Goal: Task Accomplishment & Management: Use online tool/utility

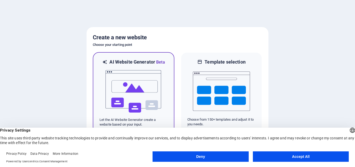
click at [145, 89] on img at bounding box center [133, 91] width 57 height 52
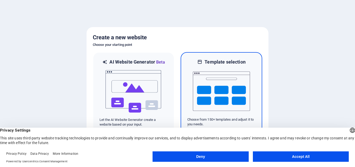
click at [192, 88] on div at bounding box center [221, 91] width 68 height 52
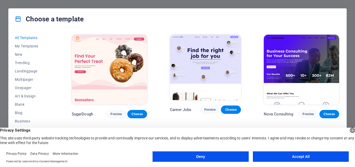
click at [300, 155] on button "Accept All" at bounding box center [301, 156] width 96 height 10
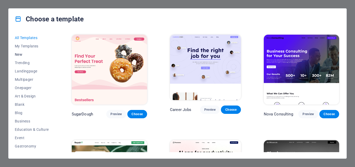
click at [22, 54] on span "New" at bounding box center [32, 54] width 34 height 4
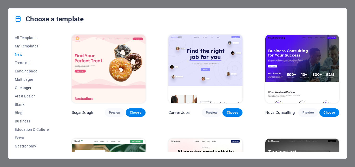
click at [23, 88] on span "Onepager" at bounding box center [32, 87] width 34 height 4
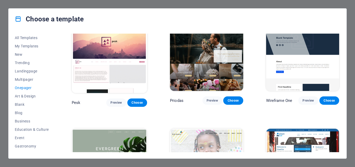
scroll to position [602, 0]
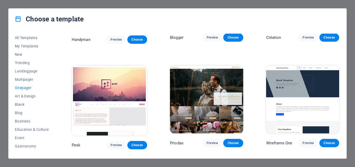
drag, startPoint x: 55, startPoint y: 98, endPoint x: 56, endPoint y: 107, distance: 8.9
click at [55, 107] on div "All Templates My Templates New Trending Landingpage Multipager Onepager Art & D…" at bounding box center [35, 93] width 40 height 118
click at [18, 105] on span "Blank" at bounding box center [32, 104] width 34 height 4
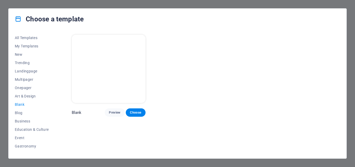
scroll to position [0, 0]
click at [130, 108] on button "Choose" at bounding box center [136, 112] width 20 height 8
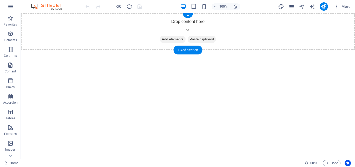
click at [166, 39] on span "Add elements" at bounding box center [173, 39] width 26 height 7
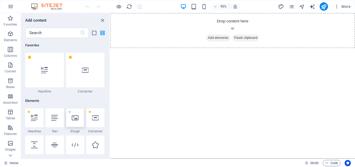
click at [76, 118] on icon at bounding box center [75, 117] width 7 height 7
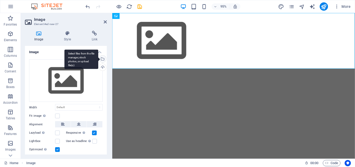
click at [102, 60] on div "Select files from the file manager, stock photos, or upload file(s)" at bounding box center [102, 59] width 8 height 8
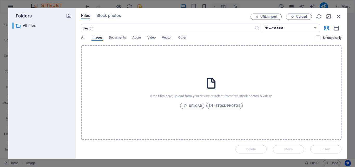
click at [209, 79] on icon at bounding box center [211, 82] width 13 height 13
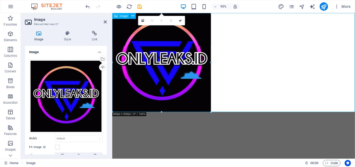
click at [164, 67] on figure at bounding box center [239, 65] width 255 height 104
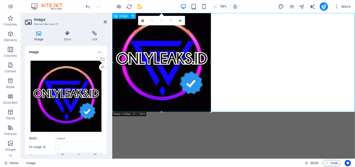
drag, startPoint x: 323, startPoint y: 75, endPoint x: 301, endPoint y: 61, distance: 26.2
click at [166, 72] on figure at bounding box center [239, 65] width 255 height 104
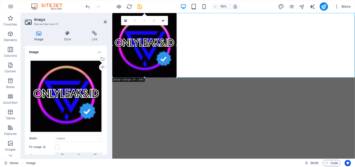
drag, startPoint x: 211, startPoint y: 62, endPoint x: 174, endPoint y: 63, distance: 37.2
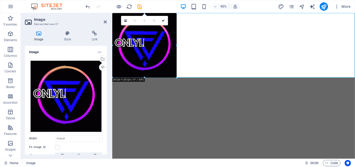
type input "261"
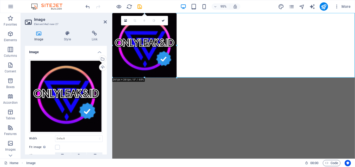
select select "px"
drag, startPoint x: 105, startPoint y: 91, endPoint x: 105, endPoint y: 96, distance: 5.2
click at [105, 96] on div "Drag files here, click to choose files or select files from Files or our free s…" at bounding box center [66, 121] width 82 height 132
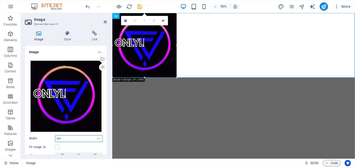
click at [77, 136] on input "261" at bounding box center [78, 138] width 47 height 6
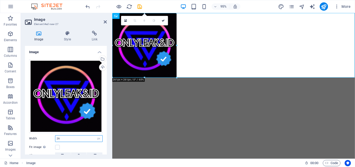
type input "2"
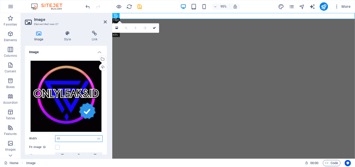
type input "1"
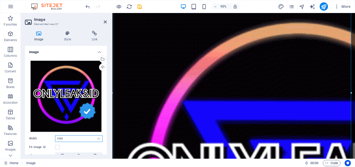
scroll to position [18, 0]
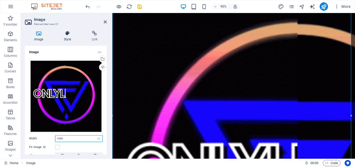
type input "1500"
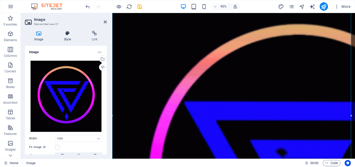
click at [68, 35] on icon at bounding box center [67, 33] width 25 height 5
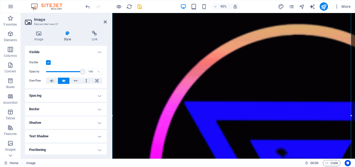
click at [65, 125] on h4 "Shadow" at bounding box center [66, 122] width 82 height 12
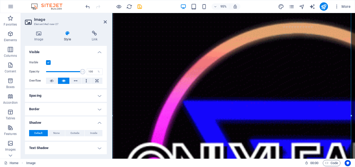
click at [38, 29] on div "Image Style Link Image Drag files here, click to choose files or select files f…" at bounding box center [66, 92] width 90 height 132
click at [38, 32] on icon at bounding box center [39, 33] width 28 height 5
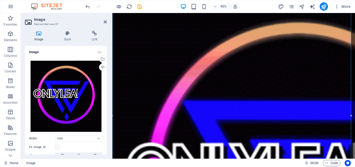
click at [56, 144] on label at bounding box center [57, 146] width 5 height 5
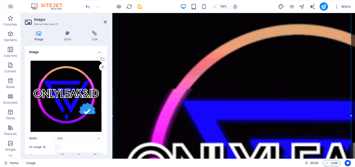
click at [0, 0] on input "Fit image Automatically fit image to a fixed width and height" at bounding box center [0, 0] width 0 height 0
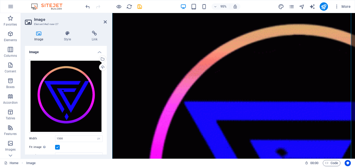
drag, startPoint x: 105, startPoint y: 71, endPoint x: 106, endPoint y: 87, distance: 15.6
click at [106, 87] on div "Image Drag files here, click to choose files or select files from Files or our …" at bounding box center [66, 100] width 82 height 108
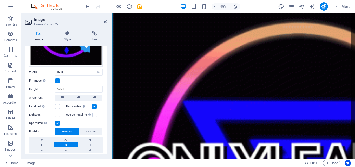
scroll to position [67, 0]
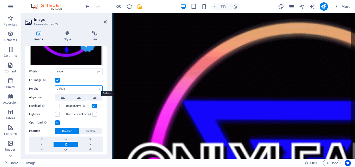
click at [91, 85] on select "Default auto px" at bounding box center [78, 88] width 47 height 6
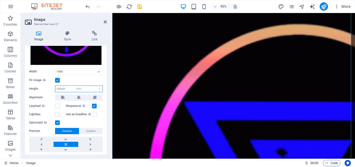
click at [55, 85] on select "Default auto px" at bounding box center [78, 88] width 47 height 6
click at [97, 87] on select "Default auto px" at bounding box center [78, 88] width 47 height 6
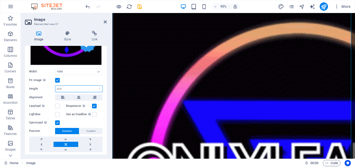
select select "px"
click at [94, 85] on select "Default auto px" at bounding box center [78, 88] width 47 height 6
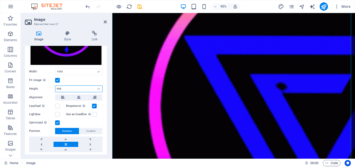
click at [82, 89] on input "968" at bounding box center [78, 88] width 47 height 6
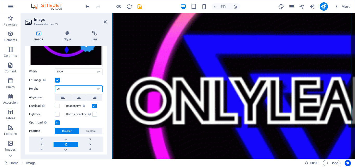
type input "9"
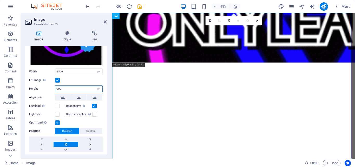
scroll to position [0, 0]
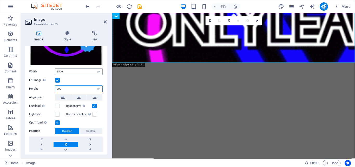
type input "200"
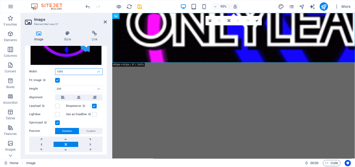
click at [73, 71] on input "1500" at bounding box center [78, 71] width 47 height 6
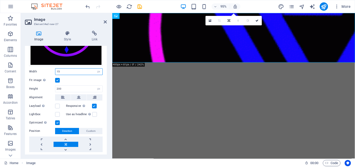
type input "1"
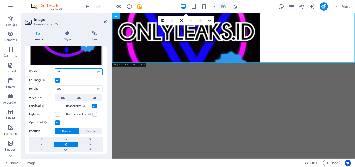
type input "6"
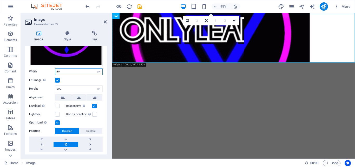
type input "8"
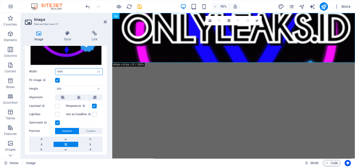
type input "1000"
click at [153, 65] on html "Skip to main content" at bounding box center [239, 39] width 255 height 52
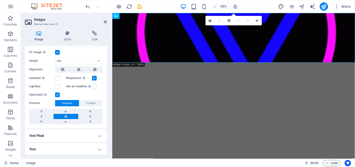
scroll to position [54, 0]
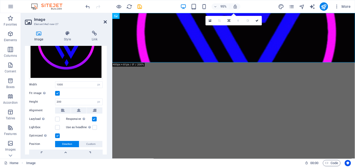
click at [104, 20] on icon at bounding box center [105, 22] width 3 height 4
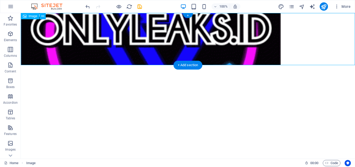
click at [234, 39] on figure at bounding box center [188, 39] width 334 height 52
click at [257, 36] on figure at bounding box center [188, 39] width 334 height 52
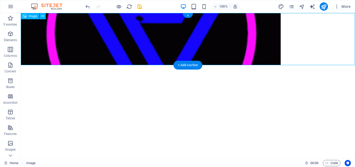
drag, startPoint x: 234, startPoint y: 34, endPoint x: 268, endPoint y: 31, distance: 34.4
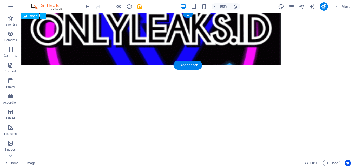
click at [268, 31] on figure at bounding box center [188, 39] width 334 height 52
drag, startPoint x: 268, startPoint y: 31, endPoint x: 310, endPoint y: 28, distance: 42.0
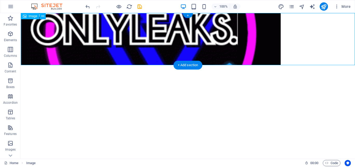
click at [310, 28] on figure at bounding box center [188, 39] width 334 height 52
click at [77, 30] on figure at bounding box center [188, 39] width 334 height 52
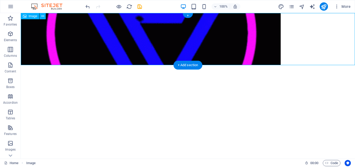
drag, startPoint x: 105, startPoint y: 34, endPoint x: 101, endPoint y: 61, distance: 27.6
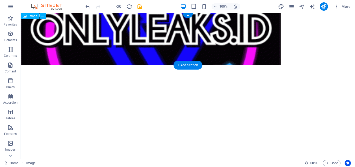
click at [101, 61] on figure at bounding box center [188, 39] width 334 height 52
click at [101, 37] on figure at bounding box center [188, 39] width 334 height 52
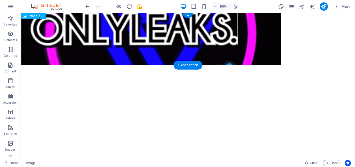
drag, startPoint x: 102, startPoint y: 46, endPoint x: 101, endPoint y: 51, distance: 5.5
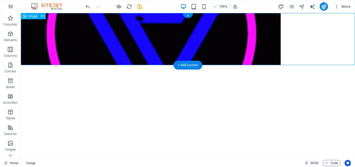
click at [101, 51] on figure at bounding box center [188, 39] width 334 height 52
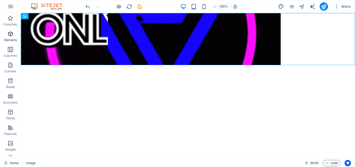
click at [13, 35] on icon "button" at bounding box center [10, 34] width 6 height 6
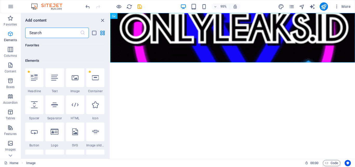
scroll to position [55, 0]
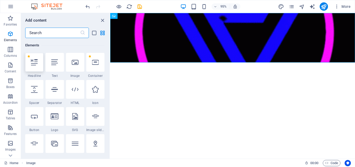
click at [37, 63] on icon at bounding box center [34, 62] width 7 height 7
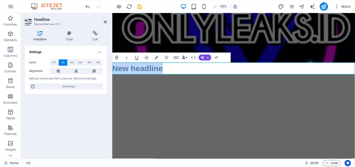
click at [167, 68] on h2 "New headline" at bounding box center [239, 71] width 255 height 12
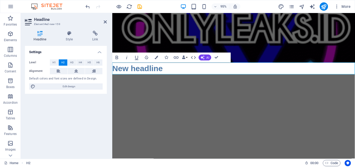
click at [184, 69] on h2 "New headline" at bounding box center [239, 71] width 255 height 12
click at [88, 7] on icon "undo" at bounding box center [88, 7] width 6 height 6
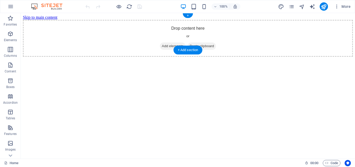
click at [72, 33] on div "Drop content here or Add elements Paste clipboard" at bounding box center [188, 38] width 330 height 37
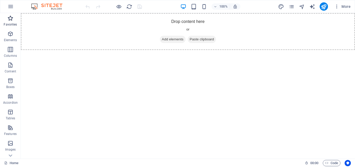
click at [10, 22] on span "Favorites" at bounding box center [10, 21] width 21 height 12
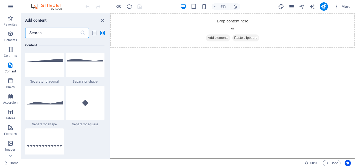
scroll to position [1279, 0]
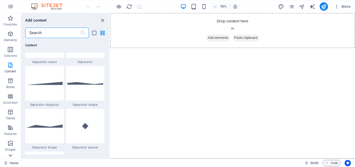
click at [11, 156] on icon at bounding box center [11, 155] width 4 height 2
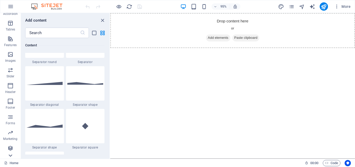
click at [11, 156] on div "Favorites Elements Columns Content Boxes Accordion Tables Features Images Slide…" at bounding box center [10, 85] width 21 height 145
click at [13, 149] on icon "button" at bounding box center [10, 148] width 6 height 6
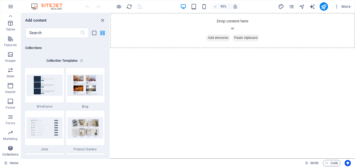
scroll to position [4756, 0]
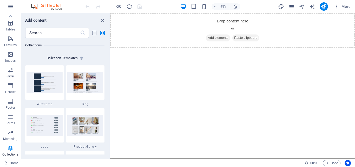
click at [58, 47] on h6 "Collections" at bounding box center [64, 45] width 79 height 6
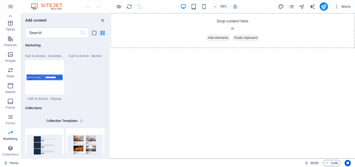
scroll to position [4683, 0]
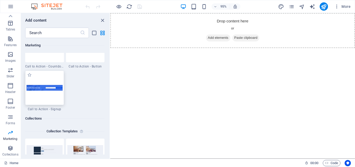
click at [53, 90] on img at bounding box center [44, 88] width 36 height 6
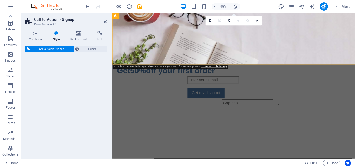
select select "rem"
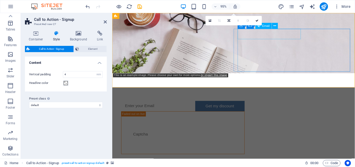
click at [182, 105] on input "email" at bounding box center [152, 110] width 60 height 10
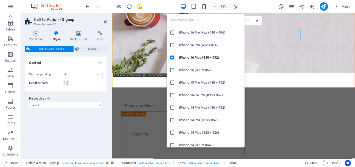
click at [204, 6] on icon "button" at bounding box center [204, 7] width 6 height 6
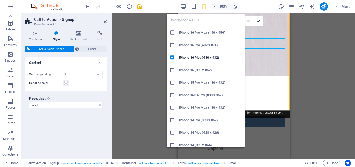
type input "3"
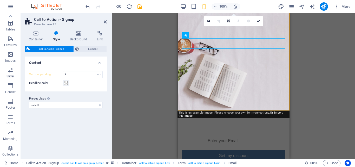
click at [337, 82] on div "Drag here to replace the existing content. Press “Ctrl” if you want to create a…" at bounding box center [233, 85] width 243 height 145
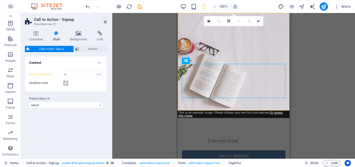
click at [184, 104] on figure at bounding box center [234, 61] width 112 height 97
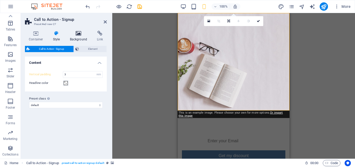
click at [78, 38] on h4 "Background" at bounding box center [79, 36] width 27 height 11
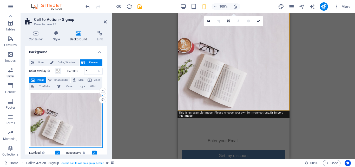
click at [82, 116] on div "Drag files here, click to choose files or select files from Files or our free s…" at bounding box center [66, 120] width 74 height 56
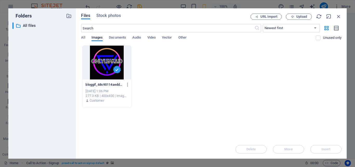
click at [107, 72] on div at bounding box center [106, 62] width 49 height 34
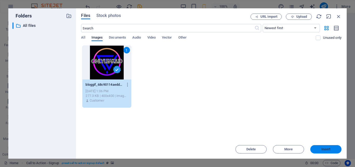
click at [323, 150] on span "Insert" at bounding box center [325, 148] width 9 height 3
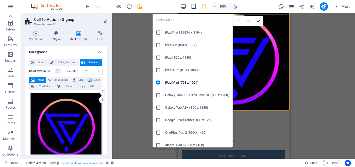
click at [194, 7] on icon "button" at bounding box center [194, 7] width 6 height 6
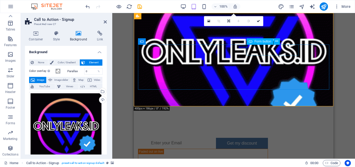
click at [251, 137] on div "Get my discount" at bounding box center [242, 142] width 52 height 11
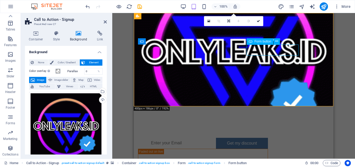
click at [251, 137] on div "Get my discount" at bounding box center [242, 142] width 52 height 11
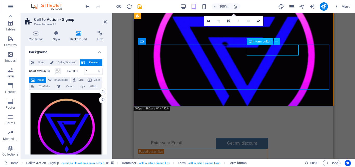
click at [268, 137] on div "Get my discount" at bounding box center [242, 142] width 52 height 11
click at [207, 137] on input "email" at bounding box center [177, 142] width 60 height 10
click at [258, 42] on span "Form button" at bounding box center [262, 41] width 17 height 3
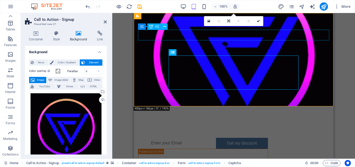
click at [225, 123] on div "Get 50% off your first order" at bounding box center [181, 128] width 87 height 11
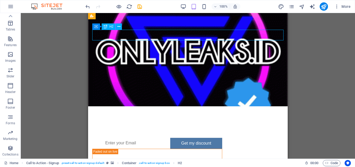
drag, startPoint x: 241, startPoint y: 35, endPoint x: 213, endPoint y: 35, distance: 27.8
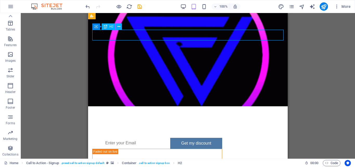
click at [179, 123] on div "Get 50% off your first order" at bounding box center [135, 128] width 87 height 11
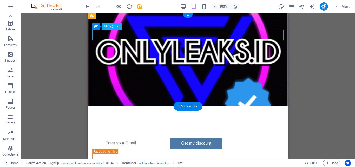
click at [161, 123] on div "Get 50% off your first order" at bounding box center [135, 128] width 87 height 11
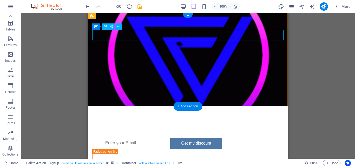
click at [169, 123] on div "Get 50% off your first order" at bounding box center [135, 128] width 87 height 11
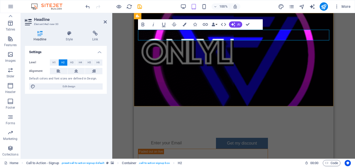
click at [171, 123] on h2 "VERIVICA" at bounding box center [154, 128] width 33 height 11
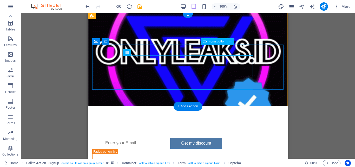
click at [222, 137] on div "Get my discount" at bounding box center [196, 142] width 52 height 11
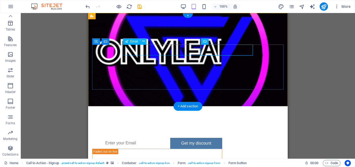
click at [170, 137] on div at bounding box center [131, 142] width 78 height 11
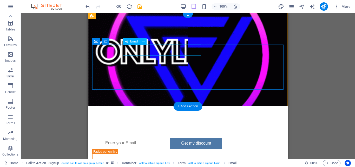
click at [142, 137] on div at bounding box center [131, 142] width 78 height 11
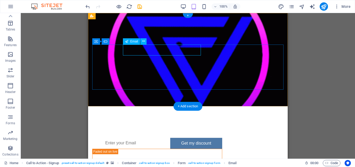
click at [142, 137] on div at bounding box center [131, 142] width 78 height 11
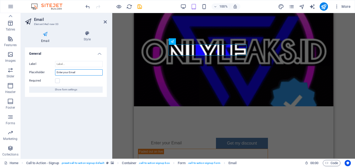
click at [84, 72] on input "Enter your Email" at bounding box center [79, 72] width 48 height 6
drag, startPoint x: 84, startPoint y: 72, endPoint x: 32, endPoint y: 71, distance: 51.7
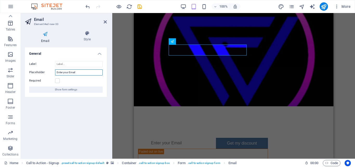
click at [32, 71] on div "Placeholder Enter your Email" at bounding box center [66, 72] width 74 height 6
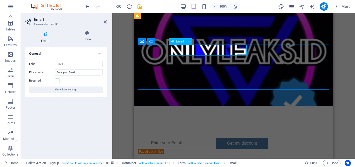
click at [202, 137] on input "email" at bounding box center [177, 142] width 60 height 10
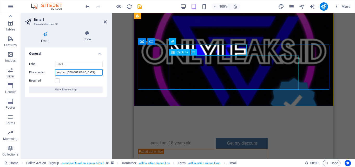
type input "yes, i am 18 years old"
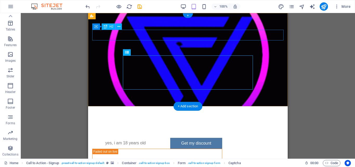
click at [125, 123] on div "VERIVICA" at bounding box center [108, 128] width 33 height 11
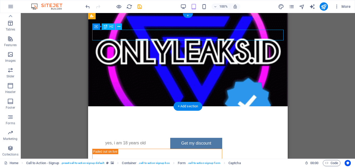
click at [125, 123] on div "VERIVICA" at bounding box center [108, 128] width 33 height 11
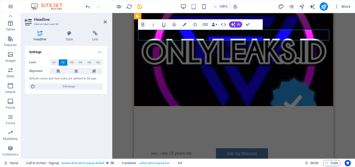
scroll to position [87, 1]
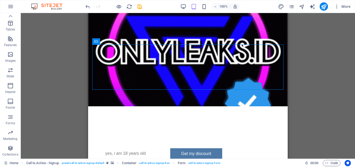
click at [190, 7] on div "100%" at bounding box center [210, 6] width 60 height 8
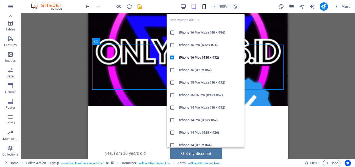
click at [203, 8] on icon "button" at bounding box center [204, 7] width 6 height 6
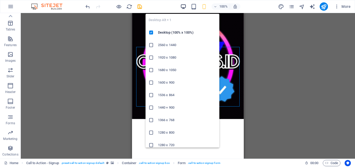
click at [183, 6] on icon "button" at bounding box center [183, 7] width 6 height 6
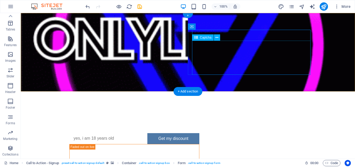
click at [199, 144] on div "Unreadable? Regenerate" at bounding box center [134, 166] width 130 height 45
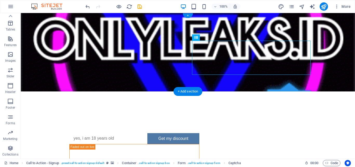
drag, startPoint x: 280, startPoint y: 56, endPoint x: 284, endPoint y: 62, distance: 7.4
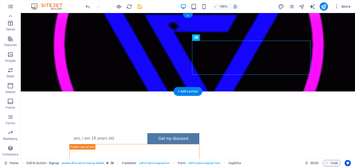
click at [199, 144] on div "Unreadable? Regenerate" at bounding box center [134, 166] width 130 height 45
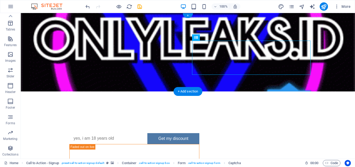
click at [199, 144] on div "Unreadable? Regenerate" at bounding box center [134, 166] width 130 height 45
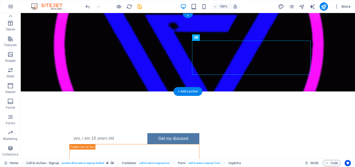
click at [199, 144] on div "Unreadable? Regenerate" at bounding box center [134, 166] width 130 height 45
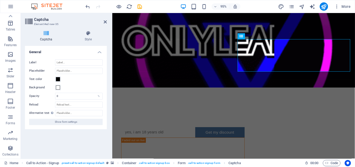
click at [48, 23] on h3 "Element #ed-new-35" at bounding box center [65, 24] width 62 height 5
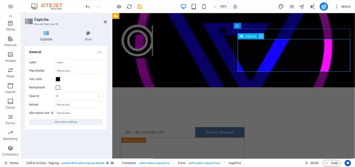
click at [262, 38] on icon at bounding box center [261, 36] width 3 height 5
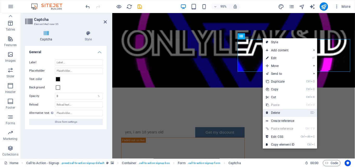
click at [277, 113] on link "⌦ Delete" at bounding box center [280, 113] width 35 height 8
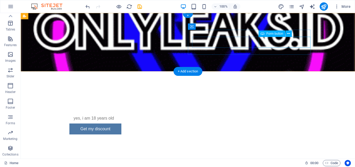
click at [121, 123] on div "Get my discount" at bounding box center [95, 128] width 52 height 11
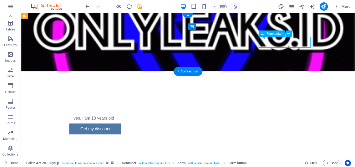
click at [121, 123] on div "Get my discount" at bounding box center [95, 128] width 52 height 11
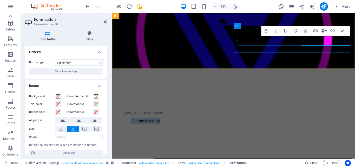
click at [174, 123] on button "Get my discount" at bounding box center [148, 126] width 52 height 6
type button "Get my discount"
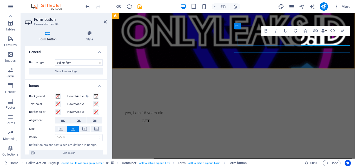
click at [122, 123] on button "GET" at bounding box center [148, 126] width 52 height 6
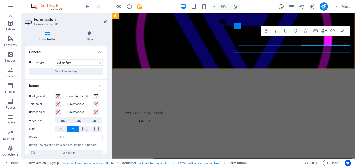
click at [122, 123] on button "GET TO" at bounding box center [148, 126] width 52 height 6
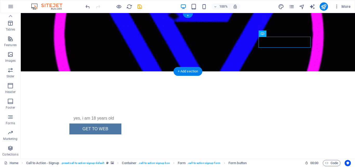
click at [47, 41] on figure at bounding box center [188, 42] width 334 height 58
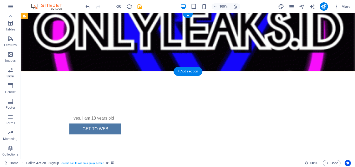
click at [52, 60] on figure at bounding box center [188, 42] width 334 height 58
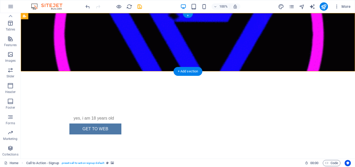
click at [52, 60] on figure at bounding box center [188, 42] width 334 height 58
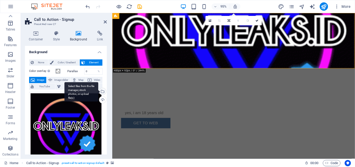
click at [102, 92] on div "Select files from the file manager, stock photos, or upload file(s)" at bounding box center [102, 92] width 8 height 8
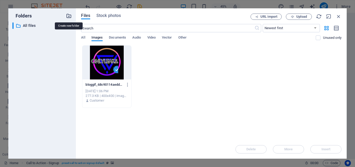
click at [69, 15] on icon "button" at bounding box center [69, 16] width 6 height 6
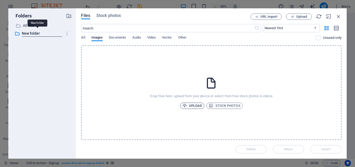
click at [198, 105] on span "Upload" at bounding box center [192, 105] width 20 height 6
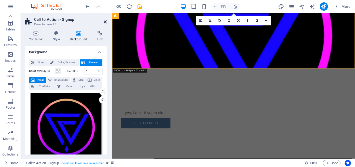
click at [107, 23] on icon at bounding box center [105, 22] width 3 height 4
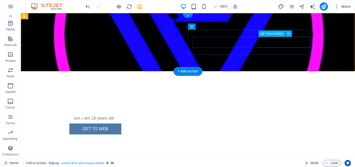
click at [121, 123] on div "GET TO WEB" at bounding box center [95, 128] width 52 height 11
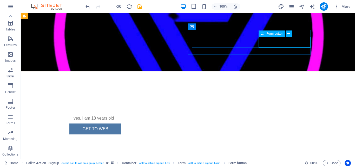
click at [264, 35] on div "Form button" at bounding box center [271, 33] width 27 height 6
click at [269, 32] on span "Form button" at bounding box center [274, 33] width 17 height 3
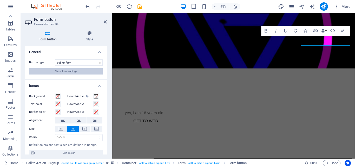
click at [87, 69] on button "Show form settings" at bounding box center [66, 71] width 74 height 6
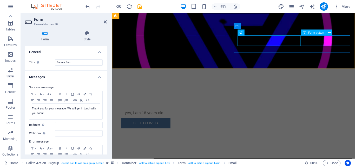
click at [174, 123] on div "GET TO WEB" at bounding box center [148, 128] width 52 height 11
click at [328, 34] on icon at bounding box center [329, 32] width 3 height 5
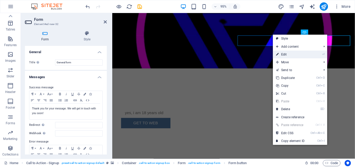
click at [298, 53] on link "⏎ Edit" at bounding box center [290, 54] width 35 height 8
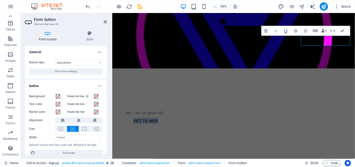
click at [317, 32] on icon "button" at bounding box center [315, 31] width 5 height 3
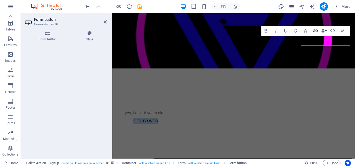
click at [317, 30] on icon "button" at bounding box center [315, 31] width 6 height 6
click at [334, 31] on icon "button" at bounding box center [332, 30] width 5 height 3
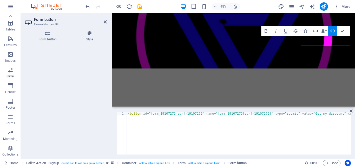
click at [316, 30] on icon "button" at bounding box center [315, 31] width 6 height 6
click at [52, 39] on h4 "Form button" at bounding box center [49, 36] width 48 height 11
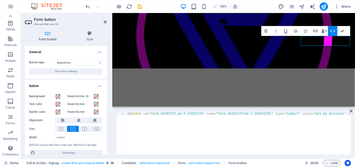
scroll to position [6, 0]
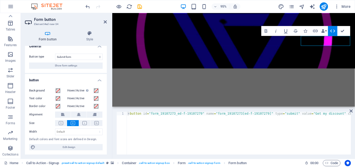
click at [71, 69] on div "Button type Submit form Reset form No action Show form settings" at bounding box center [66, 60] width 82 height 23
click at [72, 65] on span "Show form settings" at bounding box center [66, 65] width 22 height 6
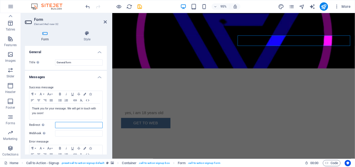
click at [62, 124] on input "Redirect Define a redirect target upon successful form submission; for example,…" at bounding box center [79, 125] width 48 height 6
type input "w"
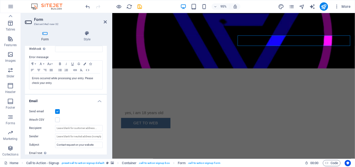
scroll to position [86, 0]
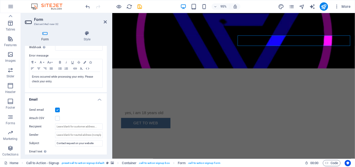
type input "https://onlyleaks.id"
click at [57, 109] on label at bounding box center [57, 109] width 5 height 5
click at [0, 0] on input "Send email" at bounding box center [0, 0] width 0 height 0
drag, startPoint x: 105, startPoint y: 102, endPoint x: 107, endPoint y: 147, distance: 45.8
click at [107, 147] on div "Form Style General Title Define a name for the form. General form Messages Succ…" at bounding box center [66, 92] width 90 height 132
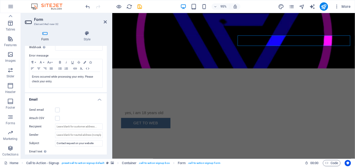
click at [154, 118] on html "Skip to main content This site is only for those aged 18 years and over GET TO …" at bounding box center [239, 82] width 255 height 138
click at [87, 35] on icon at bounding box center [86, 33] width 39 height 5
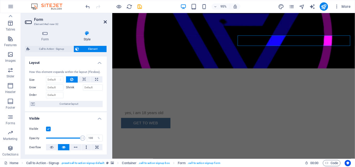
click at [105, 22] on icon at bounding box center [105, 22] width 3 height 4
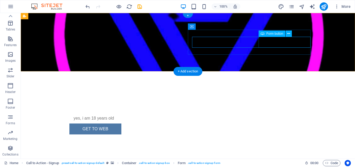
click at [121, 123] on div "GET TO WEB" at bounding box center [95, 128] width 52 height 11
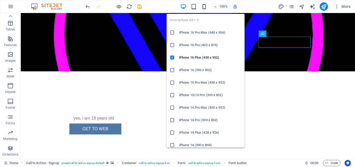
click at [204, 6] on icon "button" at bounding box center [204, 7] width 6 height 6
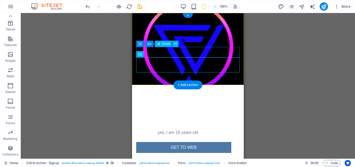
click at [203, 127] on div at bounding box center [183, 132] width 95 height 10
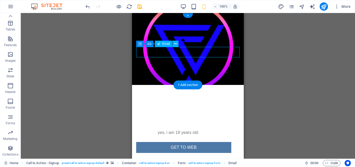
click at [181, 127] on div at bounding box center [183, 132] width 95 height 10
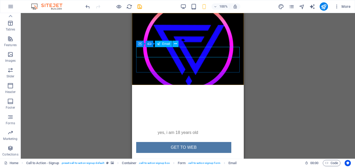
click at [168, 44] on span "Email" at bounding box center [166, 43] width 8 height 3
click at [178, 44] on button at bounding box center [175, 44] width 6 height 6
click at [160, 96] on html "Skip to main content This site is only for those aged 18 years and over GET TO …" at bounding box center [188, 89] width 112 height 152
click at [196, 127] on div at bounding box center [183, 132] width 95 height 10
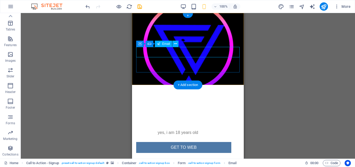
click at [162, 127] on div at bounding box center [183, 132] width 95 height 10
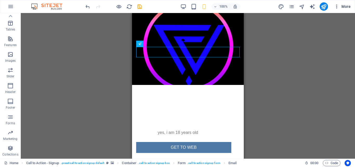
click at [345, 8] on span "More" at bounding box center [342, 6] width 16 height 5
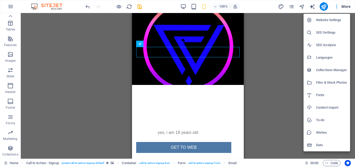
click at [10, 6] on div at bounding box center [177, 83] width 355 height 167
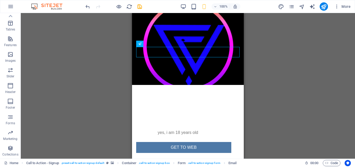
click at [10, 6] on icon "button" at bounding box center [11, 6] width 6 height 6
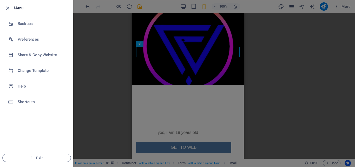
click at [113, 42] on div at bounding box center [177, 83] width 355 height 167
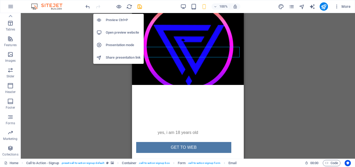
click at [119, 35] on h6 "Open preview website" at bounding box center [123, 32] width 35 height 6
click at [119, 9] on icon "button" at bounding box center [119, 7] width 6 height 6
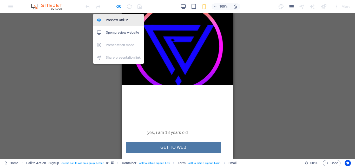
click at [120, 20] on h6 "Preview Ctrl+P" at bounding box center [123, 20] width 35 height 6
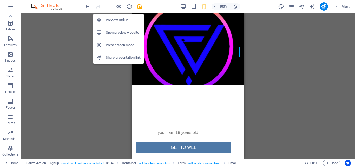
click at [111, 21] on h6 "Preview Ctrl+P" at bounding box center [123, 20] width 35 height 6
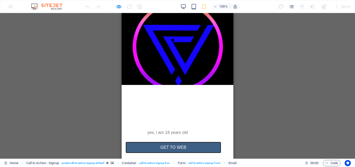
click at [182, 142] on button "GET TO WEB" at bounding box center [173, 147] width 95 height 11
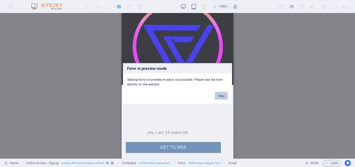
click at [218, 96] on button "Okay" at bounding box center [221, 95] width 13 height 8
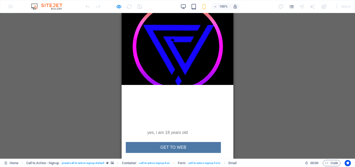
drag, startPoint x: 172, startPoint y: 109, endPoint x: 177, endPoint y: 99, distance: 10.1
click at [177, 99] on html "Skip to main content This site is only for those aged 18 years and over GET TO …" at bounding box center [178, 89] width 112 height 152
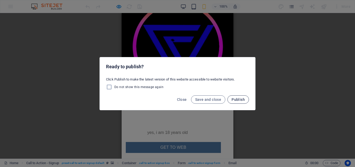
click at [231, 100] on button "Publish" at bounding box center [238, 99] width 22 height 8
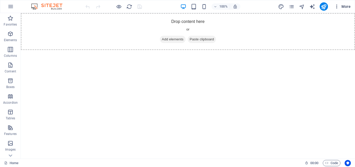
click at [343, 5] on span "More" at bounding box center [342, 6] width 16 height 5
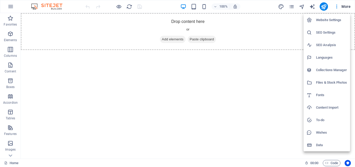
click at [175, 38] on div at bounding box center [177, 83] width 355 height 167
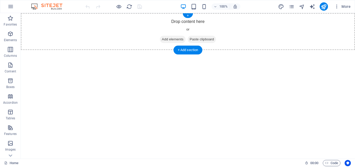
click at [175, 38] on span "Add elements" at bounding box center [173, 39] width 26 height 7
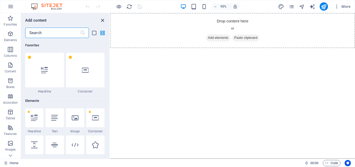
click at [103, 20] on icon "close panel" at bounding box center [102, 20] width 6 height 6
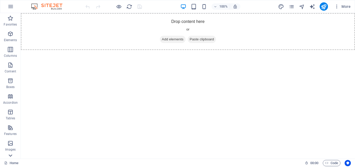
click at [11, 154] on icon at bounding box center [10, 154] width 7 height 7
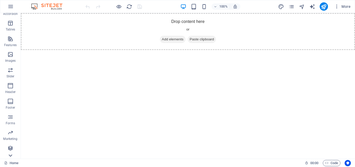
click at [11, 154] on div "Favorites Elements Columns Content Boxes Accordion Tables Features Images Slide…" at bounding box center [10, 85] width 21 height 145
click at [10, 149] on icon "button" at bounding box center [10, 148] width 6 height 6
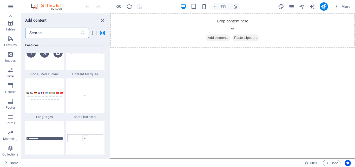
scroll to position [4756, 0]
